Goal: Book appointment/travel/reservation

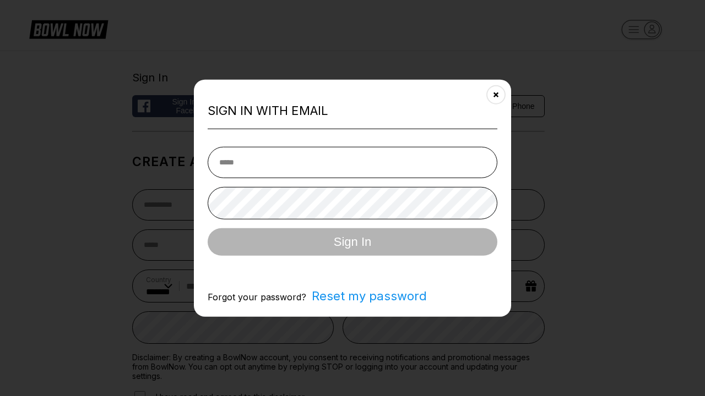
select select "**"
type input "**********"
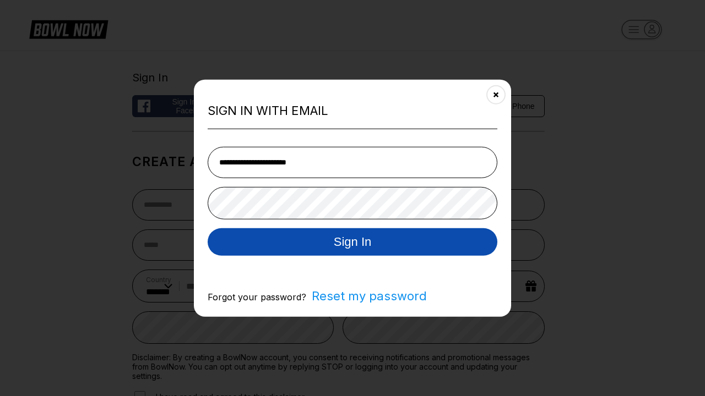
click at [352, 243] on button "Sign In" at bounding box center [353, 242] width 290 height 28
